Goal: Task Accomplishment & Management: Use online tool/utility

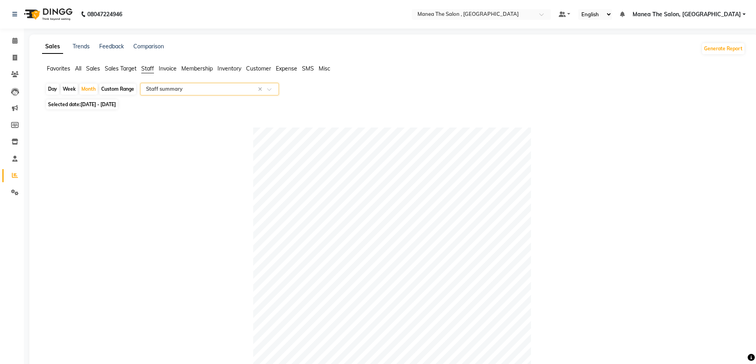
select select "full_report"
select select "pdf"
click at [13, 60] on icon at bounding box center [15, 58] width 4 height 6
select select "service"
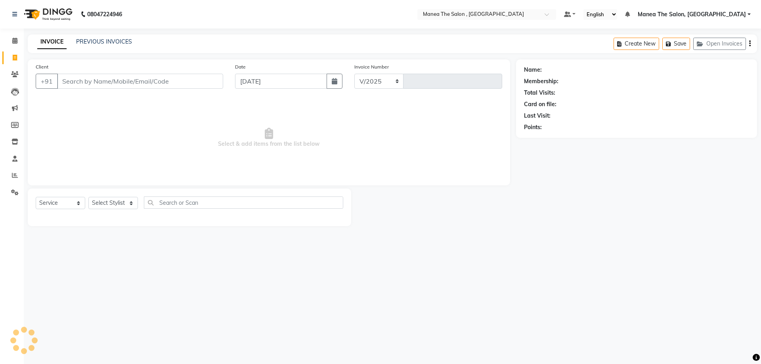
select select "7201"
type input "2317"
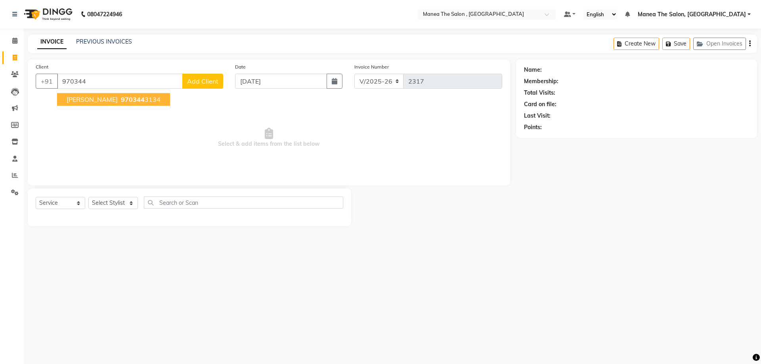
click at [119, 99] on ngb-highlight "970344 3134" at bounding box center [139, 100] width 41 height 8
type input "9703443134"
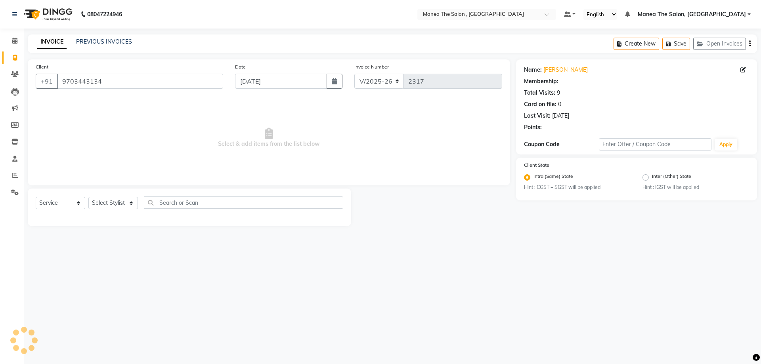
select select "1: Object"
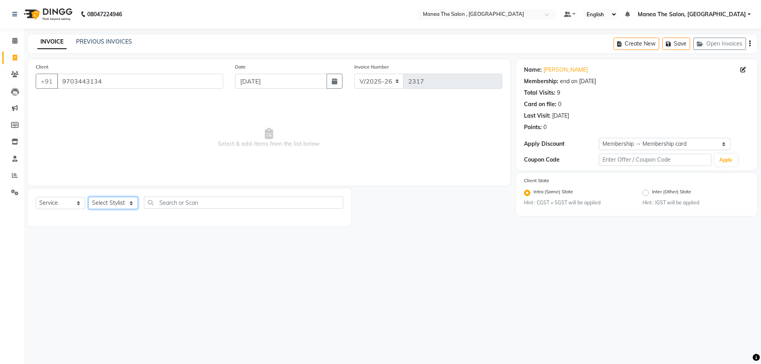
click at [132, 205] on select "Select Stylist [PERSON_NAME] Manager [PERSON_NAME] [PERSON_NAME] [PERSON_NAME]" at bounding box center [113, 203] width 50 height 12
select select "78150"
click at [88, 197] on select "Select Stylist [PERSON_NAME] Manager [PERSON_NAME] [PERSON_NAME] [PERSON_NAME]" at bounding box center [113, 203] width 50 height 12
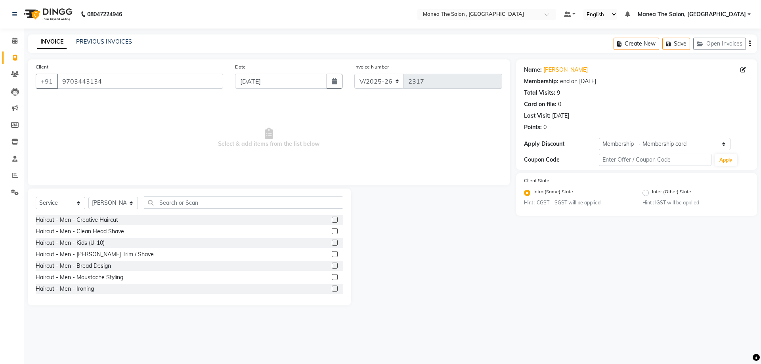
click at [332, 219] on label at bounding box center [335, 220] width 6 height 6
click at [332, 219] on input "checkbox" at bounding box center [334, 220] width 5 height 5
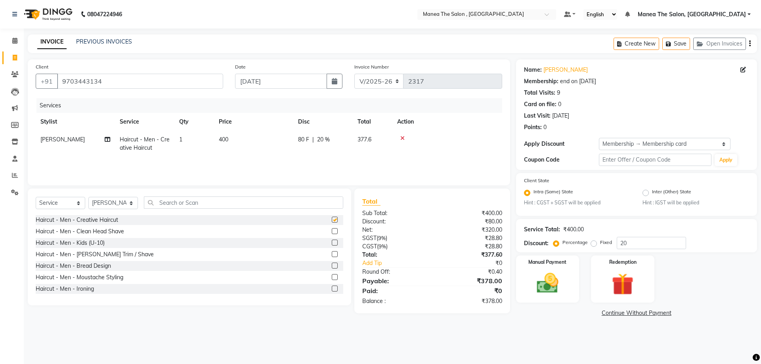
checkbox input "false"
click at [332, 253] on label at bounding box center [335, 254] width 6 height 6
click at [332, 253] on input "checkbox" at bounding box center [334, 254] width 5 height 5
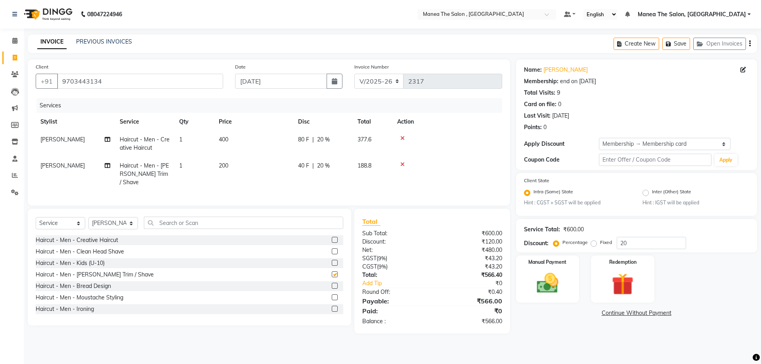
checkbox input "false"
click at [551, 289] on img at bounding box center [547, 284] width 37 height 26
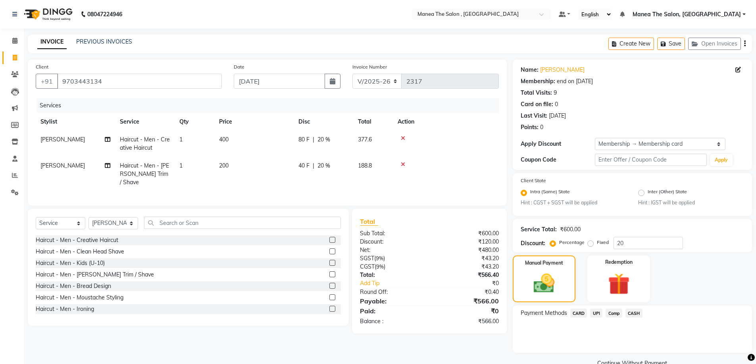
click at [579, 314] on span "CARD" at bounding box center [578, 313] width 17 height 9
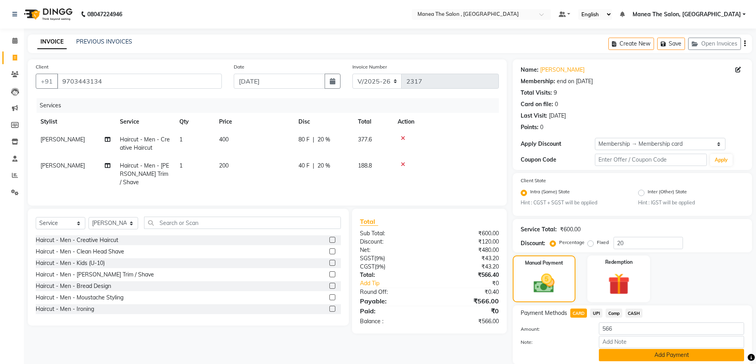
click at [668, 353] on button "Add Payment" at bounding box center [670, 355] width 145 height 12
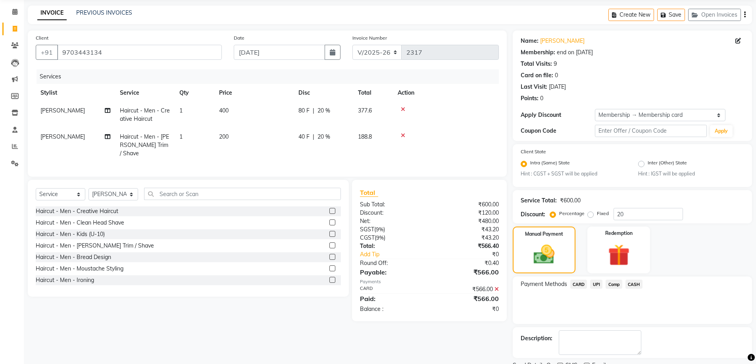
scroll to position [62, 0]
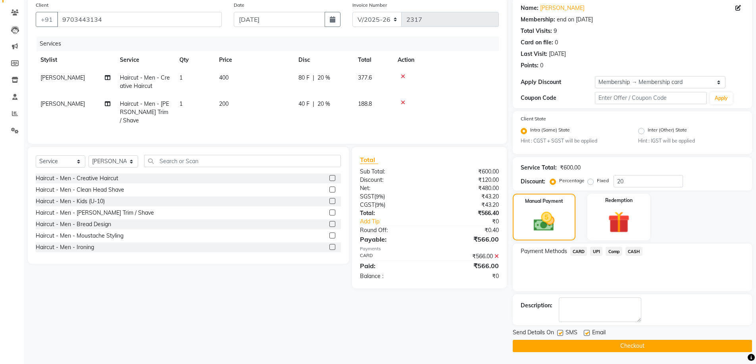
click at [620, 347] on button "Checkout" at bounding box center [631, 346] width 239 height 12
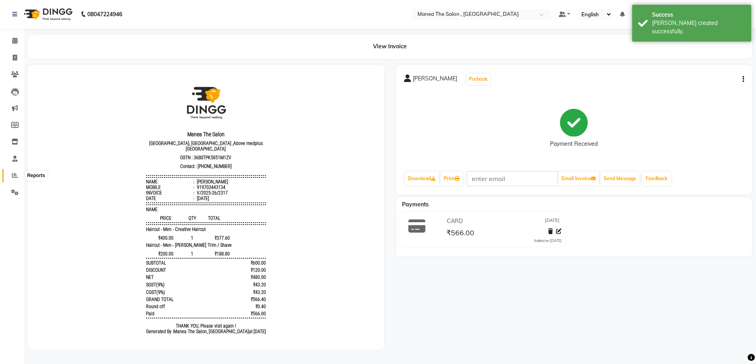
click at [13, 175] on icon at bounding box center [15, 176] width 6 height 6
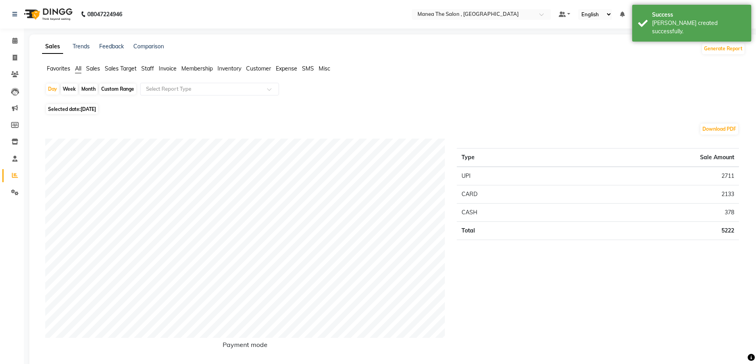
click at [86, 84] on div "Month" at bounding box center [88, 89] width 18 height 11
select select "9"
select select "2025"
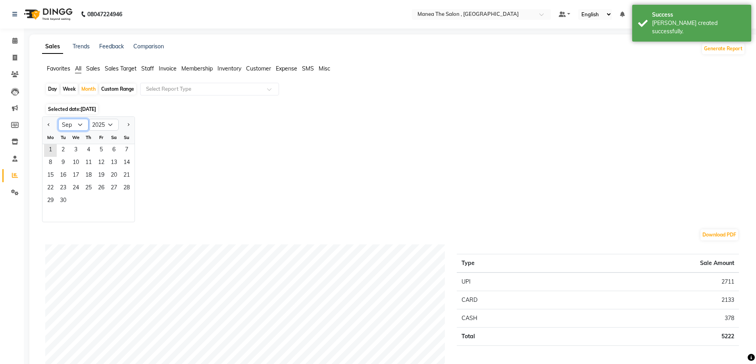
click at [82, 123] on select "Jan Feb Mar Apr May Jun [DATE] Aug Sep Oct Nov Dec" at bounding box center [73, 125] width 30 height 12
select select "8"
click at [58, 119] on select "Jan Feb Mar Apr May Jun [DATE] Aug Sep Oct Nov Dec" at bounding box center [73, 125] width 30 height 12
click at [102, 152] on span "1" at bounding box center [101, 150] width 13 height 13
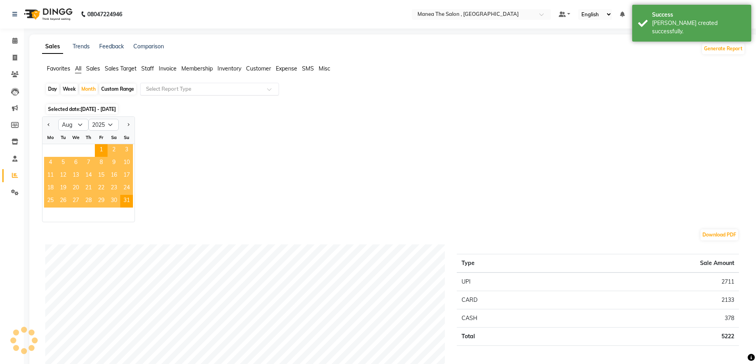
click at [186, 90] on input "text" at bounding box center [201, 89] width 114 height 8
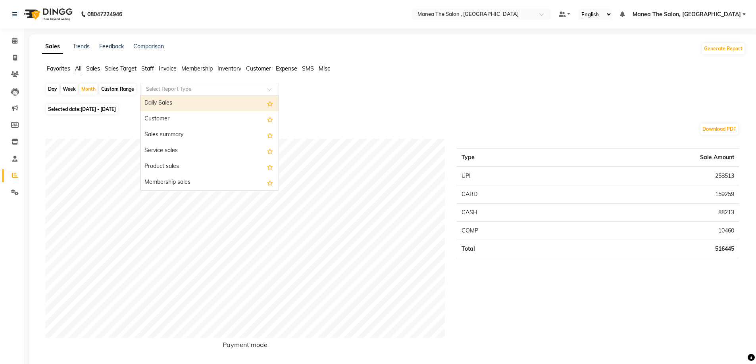
click at [148, 66] on span "Staff" at bounding box center [147, 68] width 13 height 7
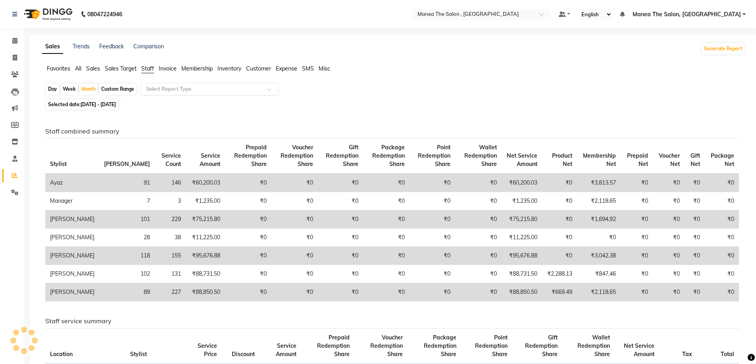
click at [173, 88] on input "text" at bounding box center [201, 89] width 114 height 8
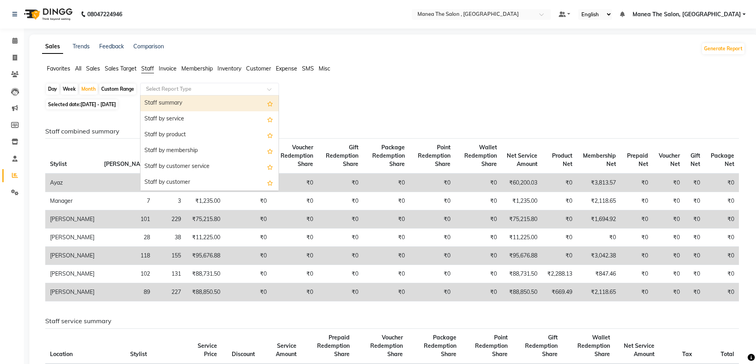
click at [175, 105] on div "Staff summary" at bounding box center [209, 104] width 138 height 16
select select "full_report"
select select "pdf"
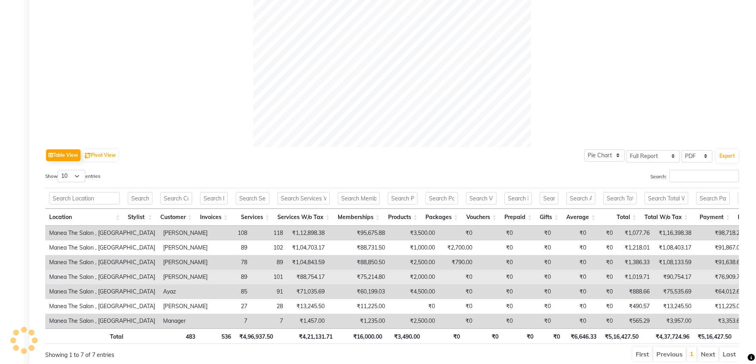
scroll to position [294, 0]
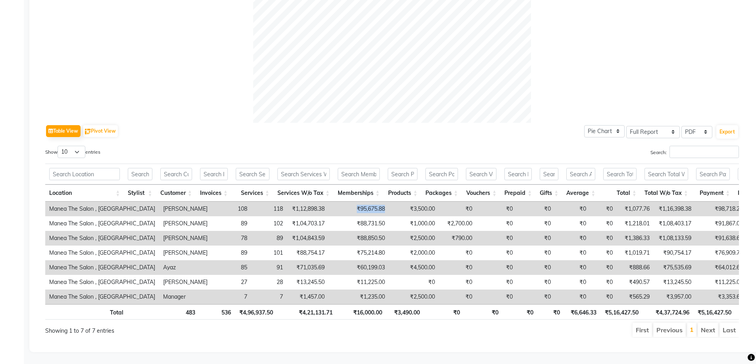
drag, startPoint x: 300, startPoint y: 198, endPoint x: 333, endPoint y: 194, distance: 33.2
click at [333, 202] on td "₹95,675.88" at bounding box center [358, 209] width 60 height 15
